Goal: Find specific page/section: Find specific page/section

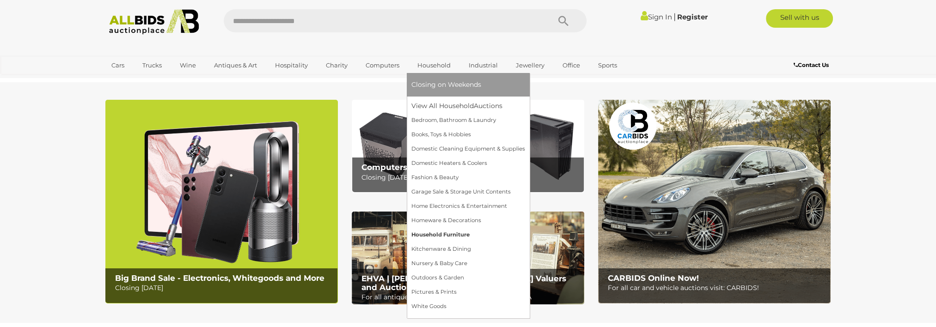
click at [463, 231] on link "Household Furniture" at bounding box center [469, 235] width 114 height 14
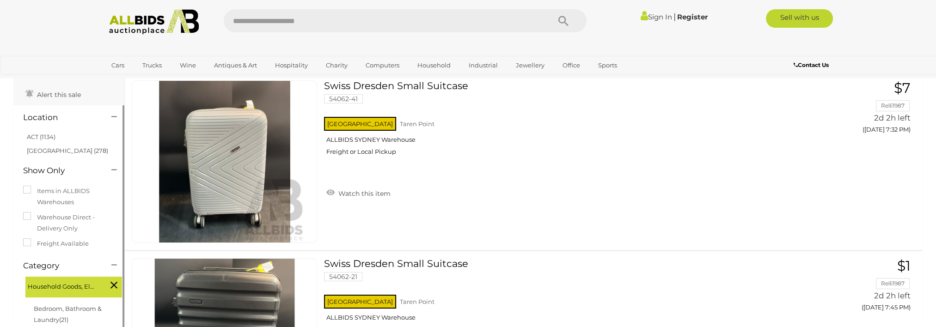
scroll to position [77, 0]
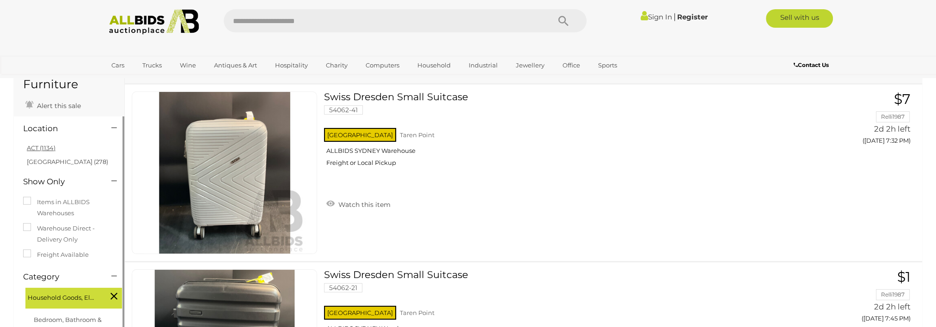
click at [46, 144] on link "ACT (1134)" at bounding box center [41, 147] width 29 height 7
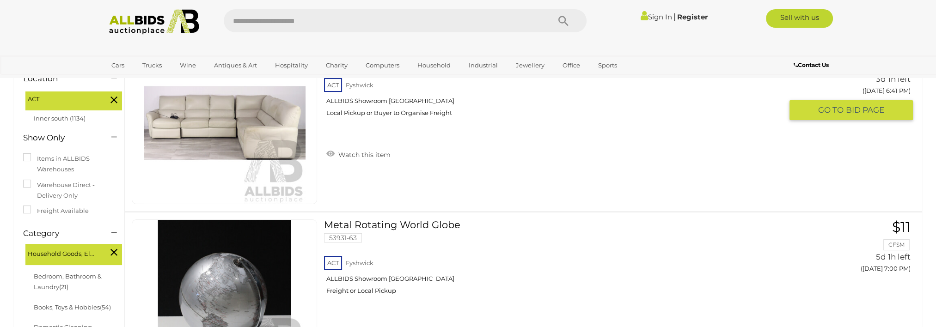
scroll to position [108, 0]
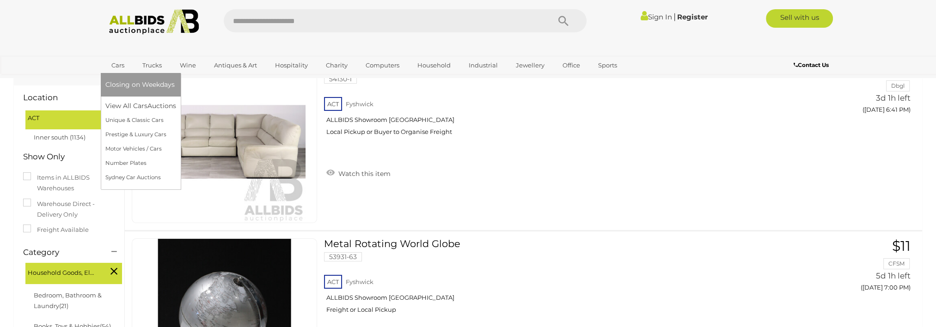
click at [117, 67] on link "Cars" at bounding box center [117, 65] width 25 height 15
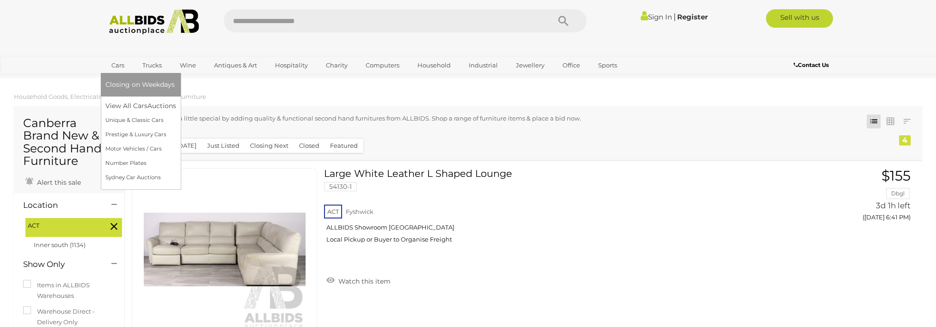
click at [117, 60] on link "Cars" at bounding box center [117, 65] width 25 height 15
click at [126, 109] on link "View All Cars Auctions" at bounding box center [142, 106] width 74 height 14
